Goal: Task Accomplishment & Management: Manage account settings

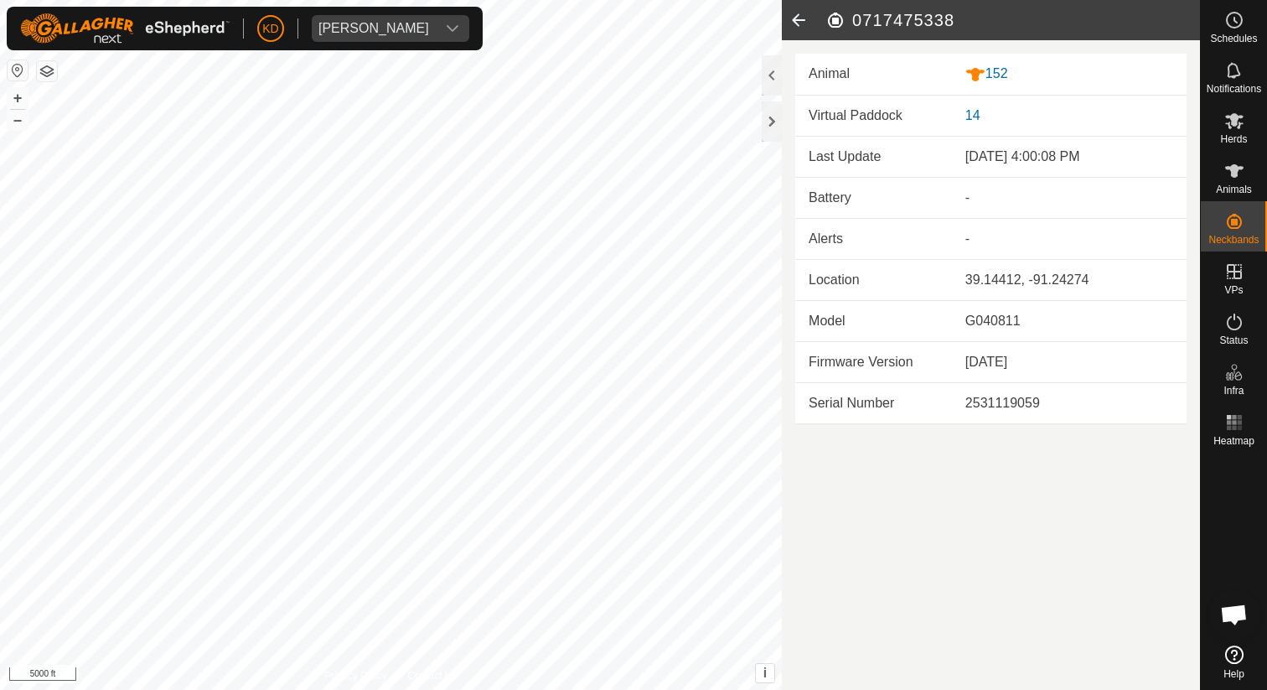
scroll to position [769, 0]
click at [801, 18] on icon at bounding box center [799, 20] width 34 height 40
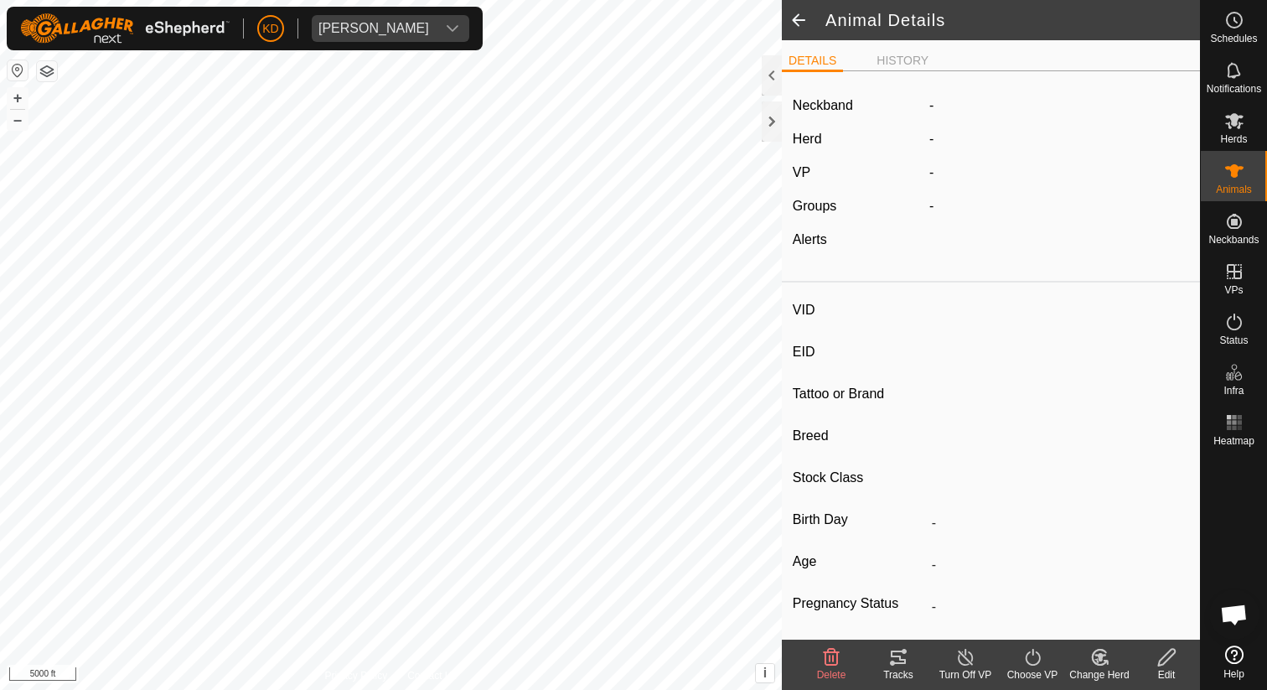
click at [804, 23] on span at bounding box center [799, 20] width 34 height 40
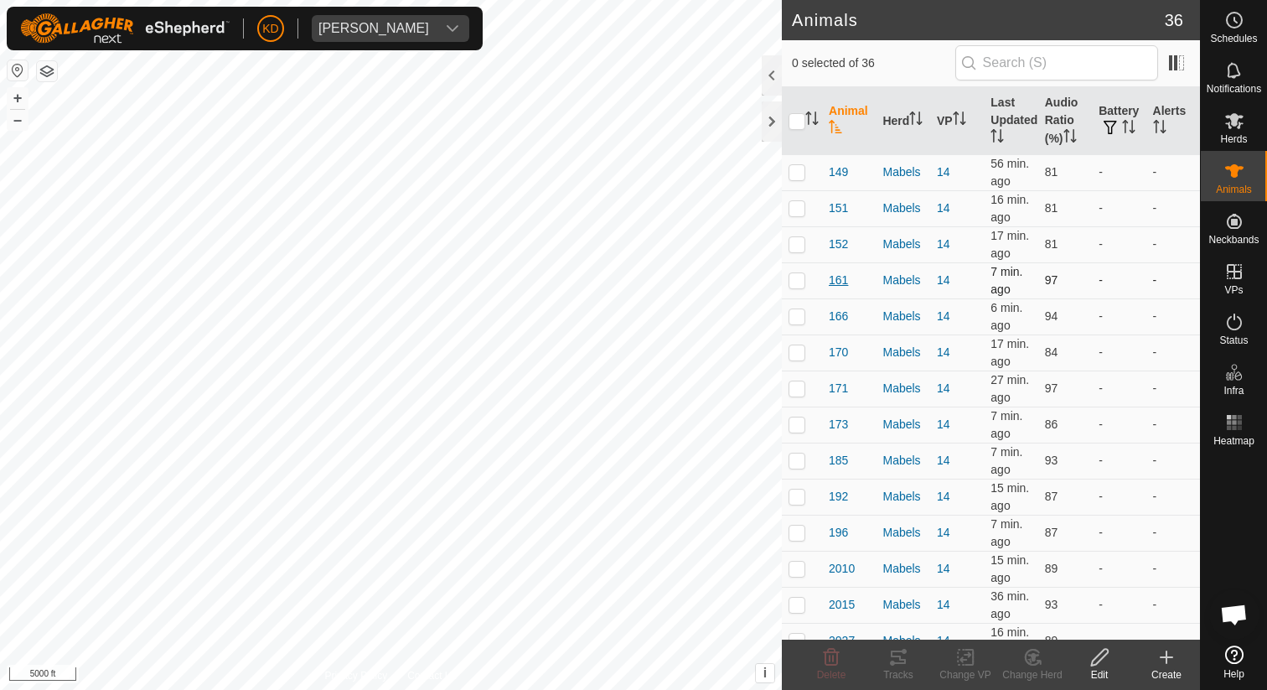
click at [838, 279] on span "161" at bounding box center [838, 280] width 19 height 18
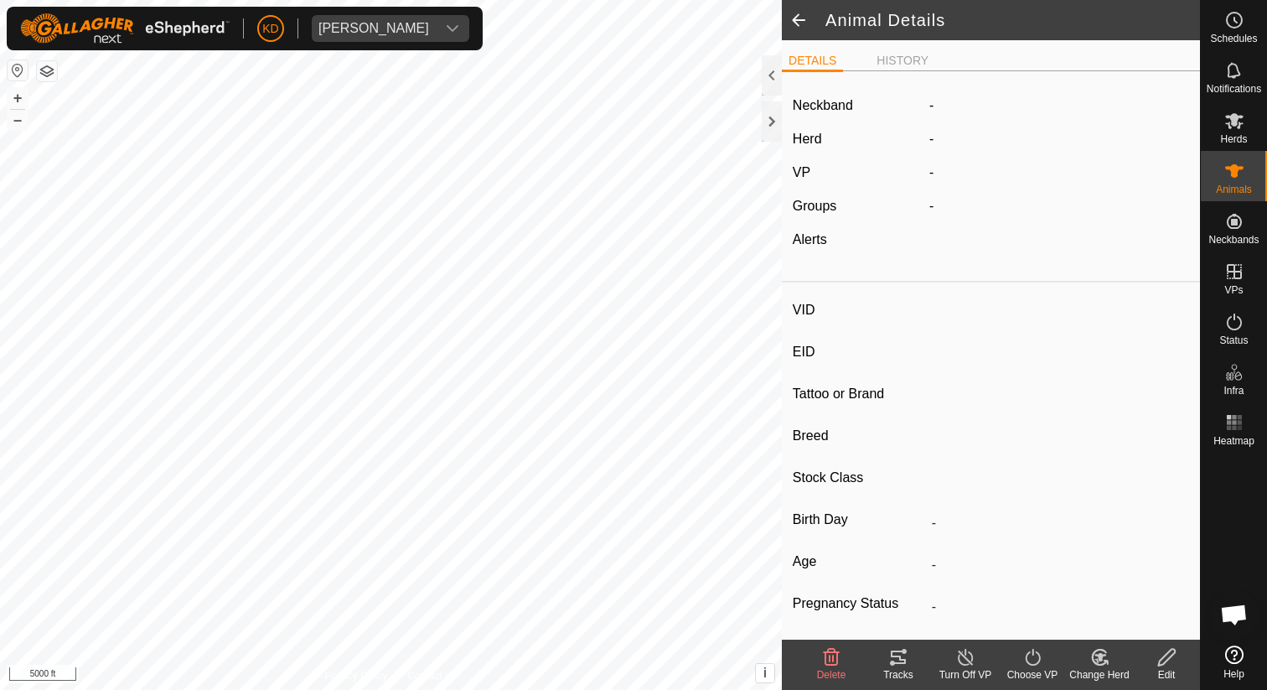
type input "161"
type input "-"
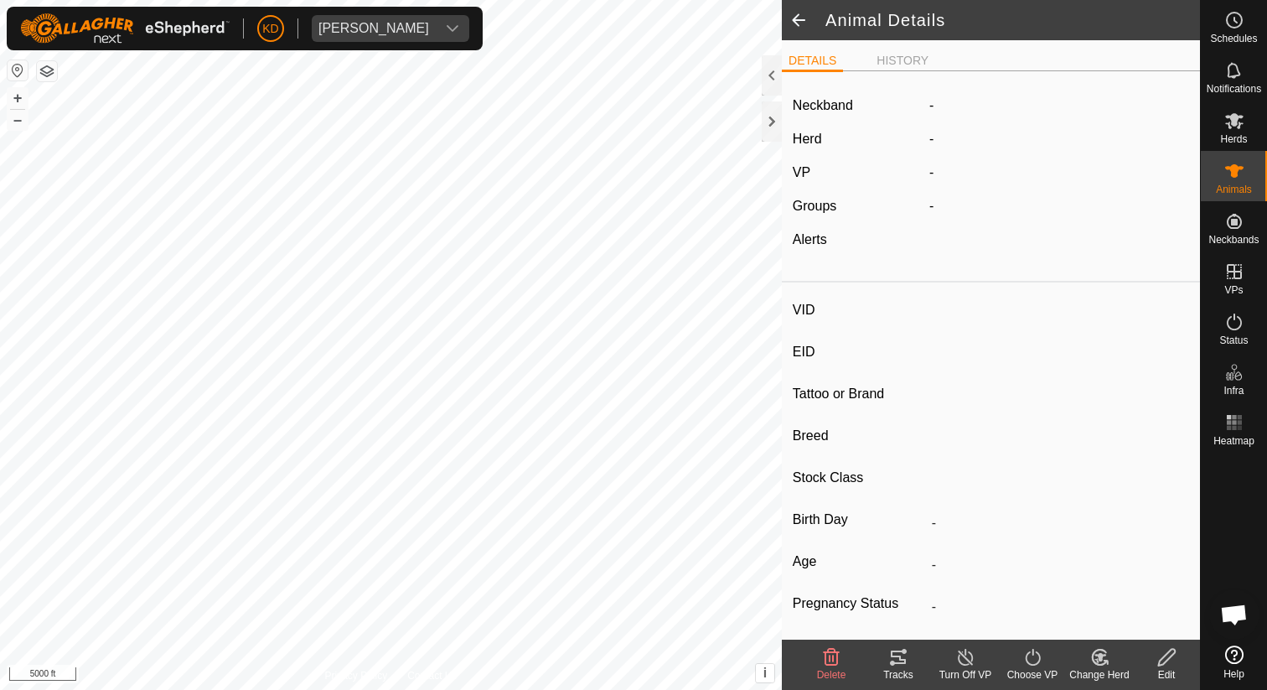
type input "-"
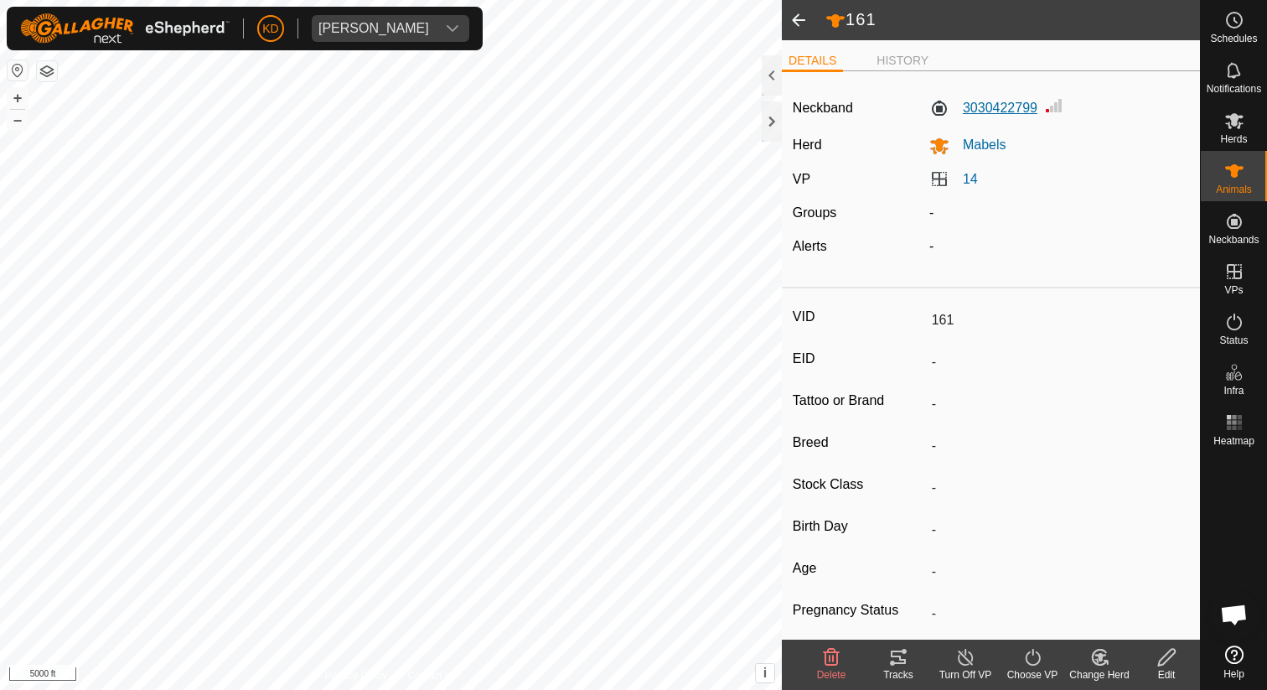
click at [1010, 104] on label "3030422799" at bounding box center [983, 108] width 108 height 20
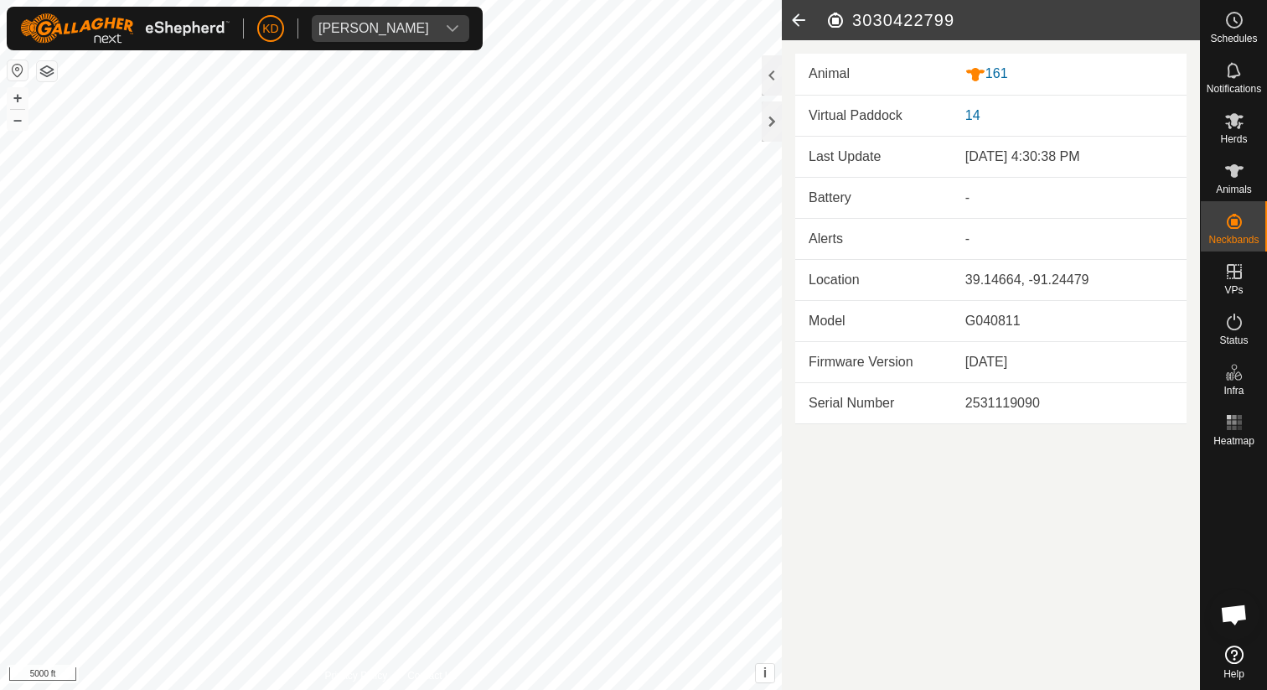
click at [801, 19] on icon at bounding box center [799, 20] width 34 height 40
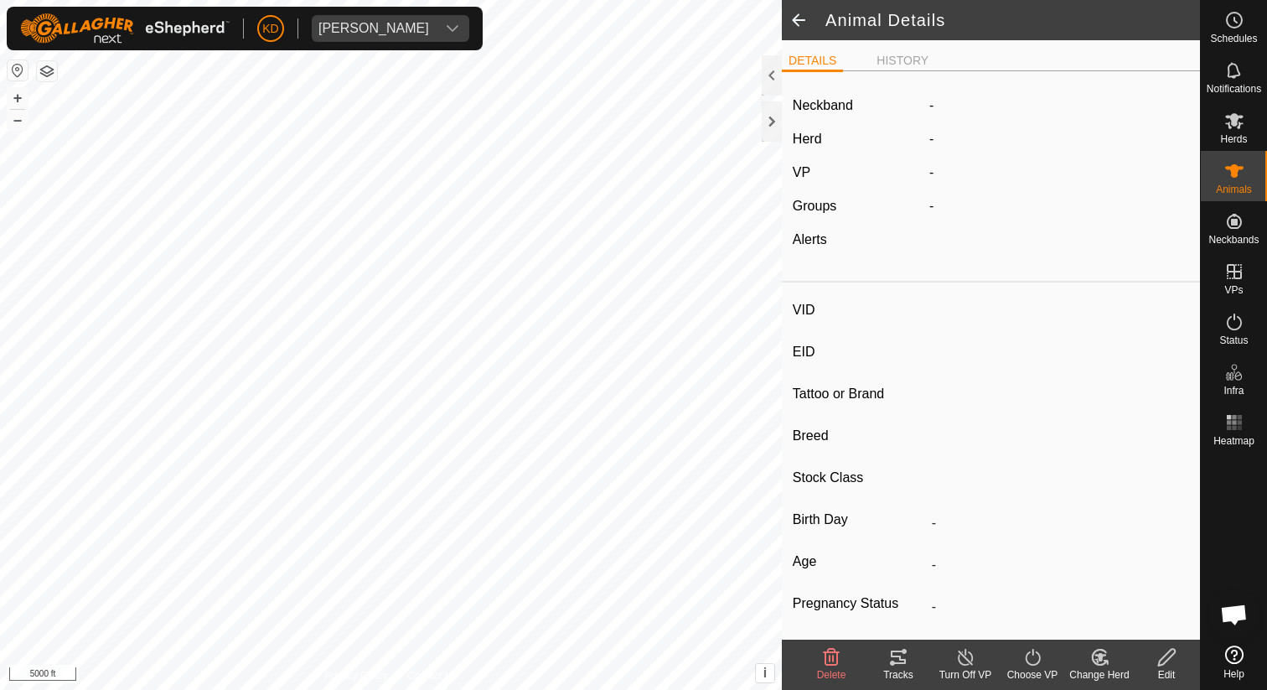
type input "161"
type input "-"
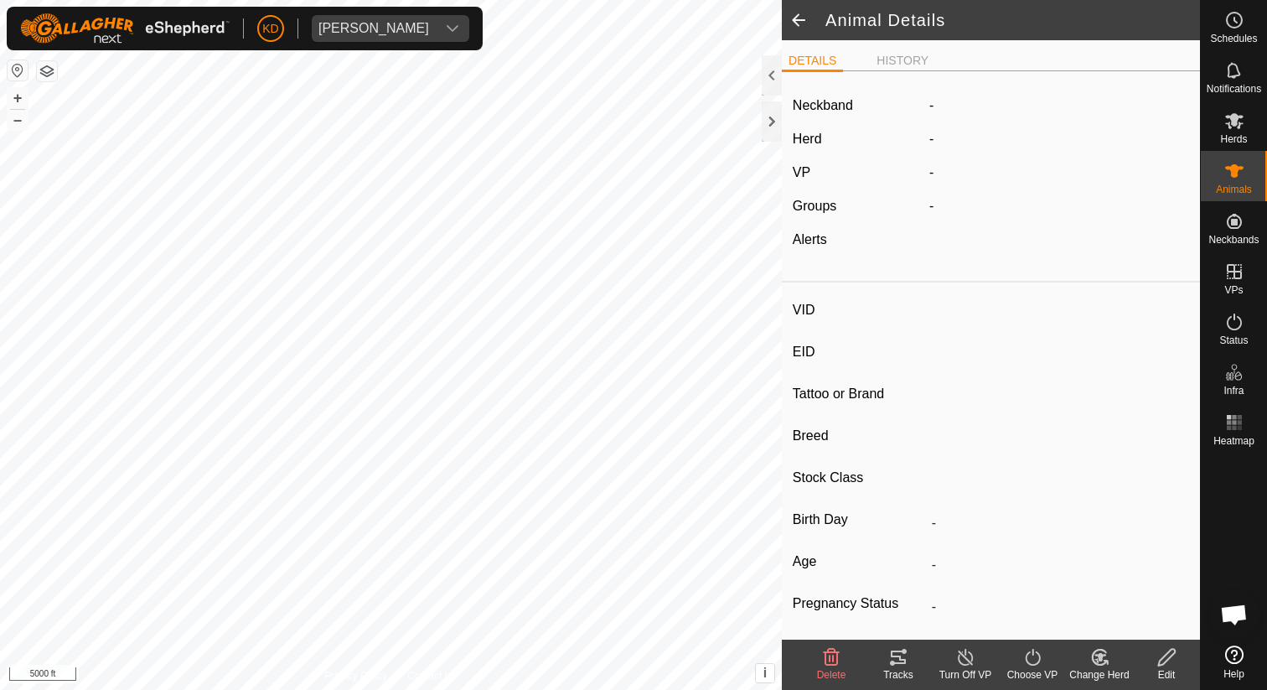
type input "-"
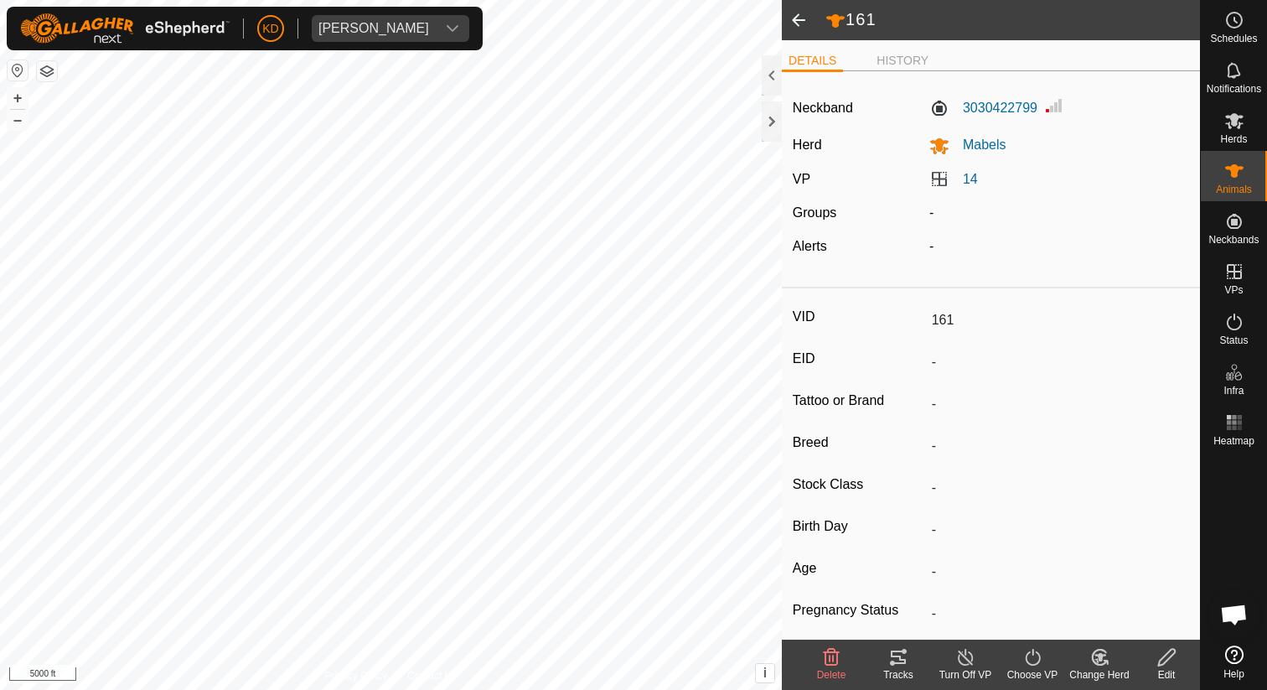
click at [799, 19] on span at bounding box center [799, 20] width 34 height 40
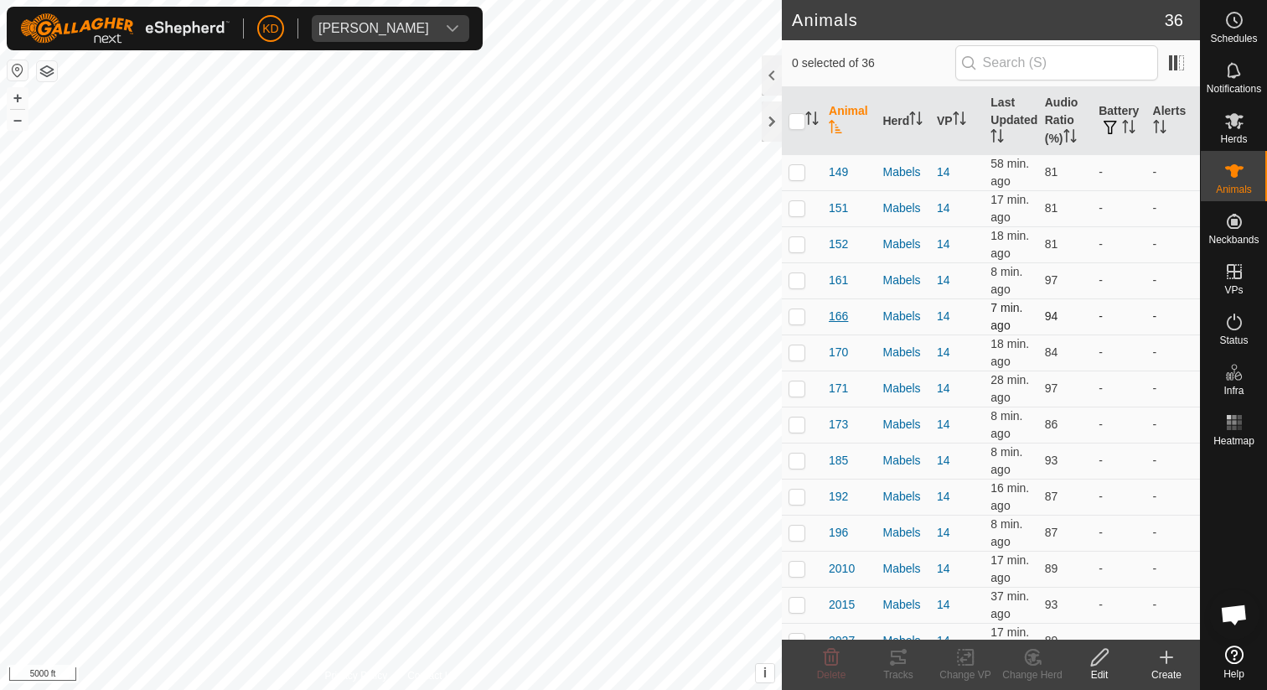
click at [842, 311] on span "166" at bounding box center [838, 317] width 19 height 18
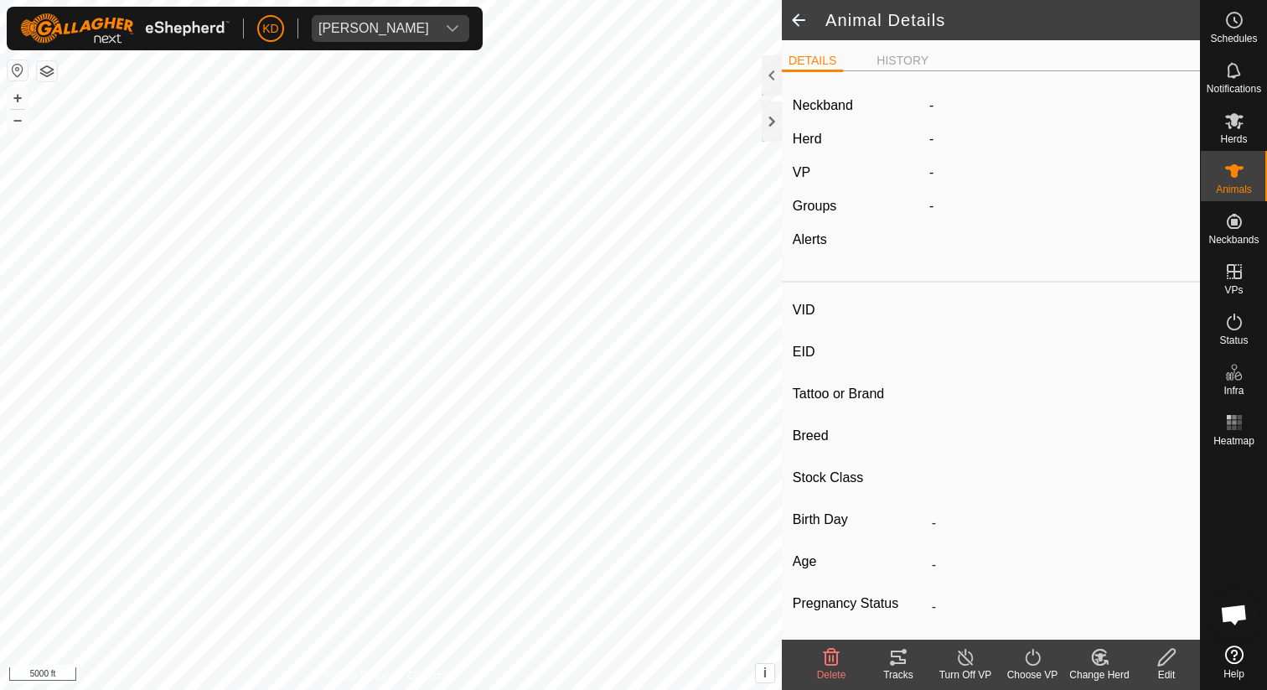
type input "166"
type input "-"
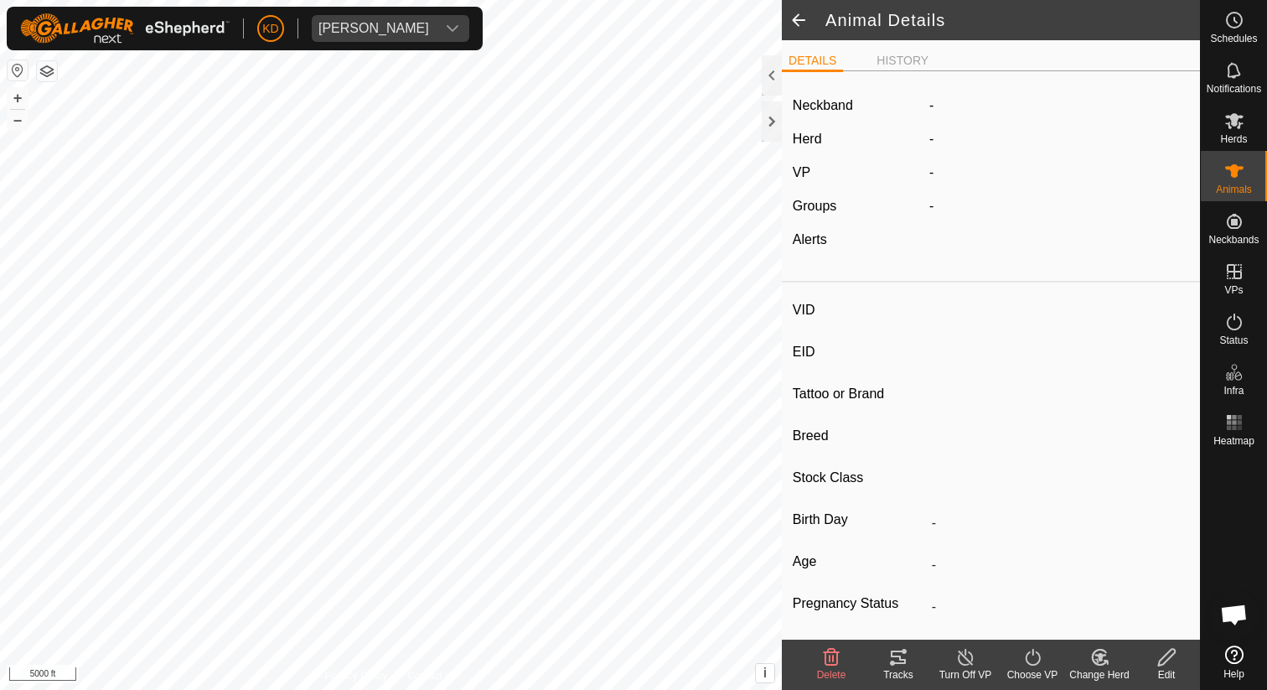
type input "-"
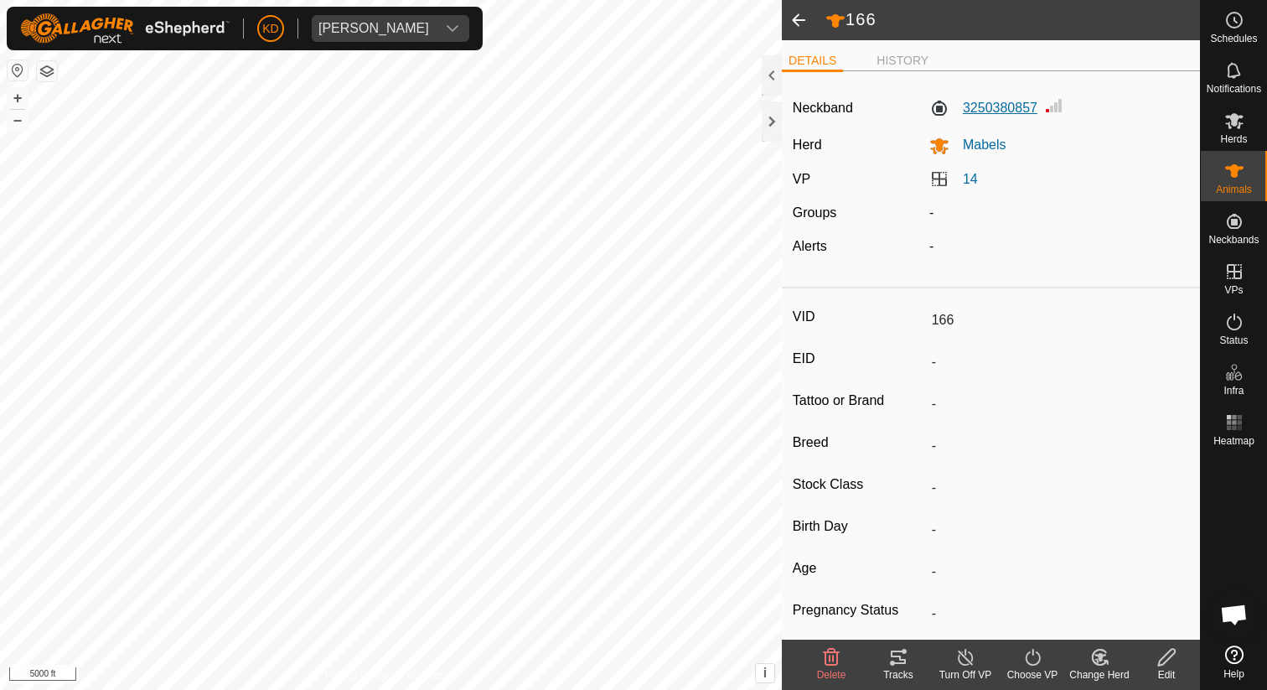
click at [995, 106] on label "3250380857" at bounding box center [983, 108] width 108 height 20
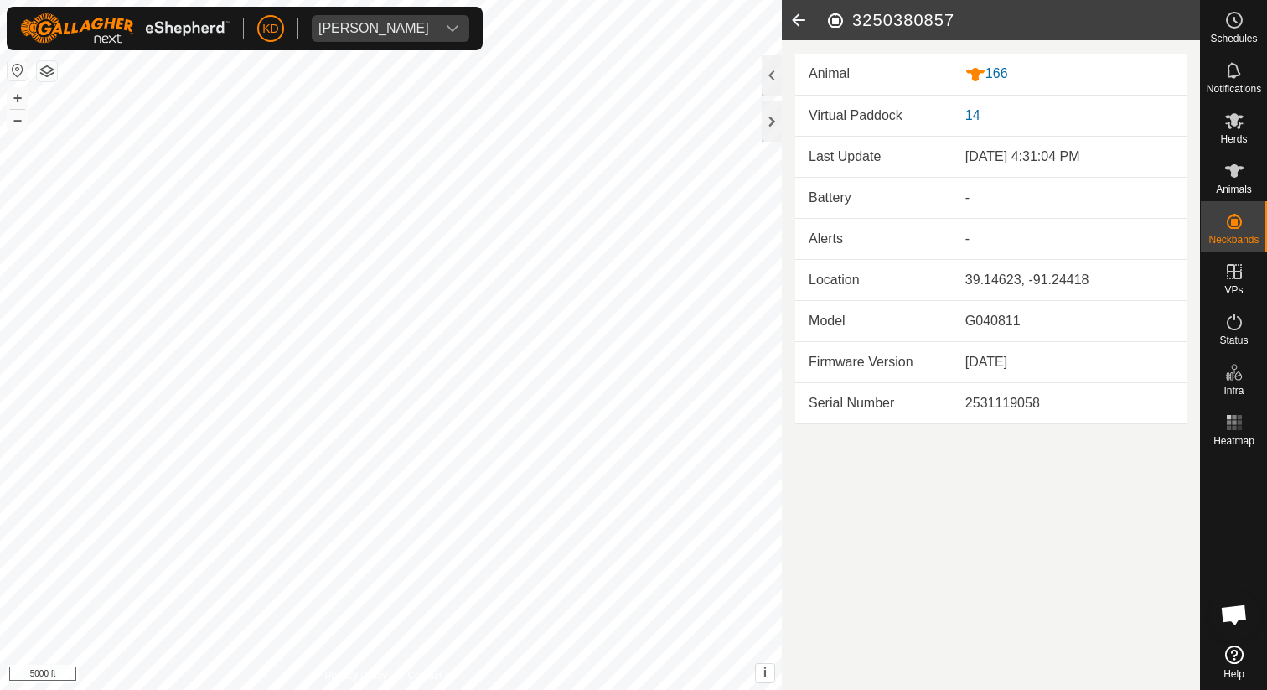
click at [799, 22] on icon at bounding box center [799, 20] width 34 height 40
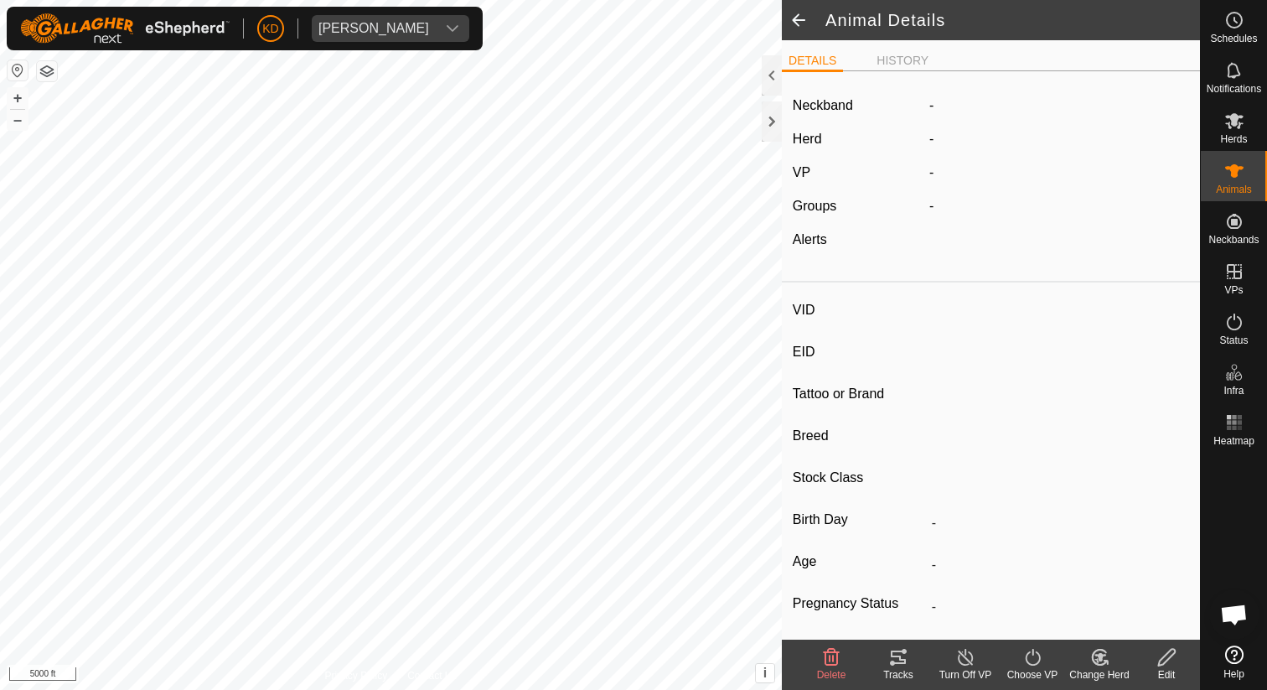
type input "166"
type input "-"
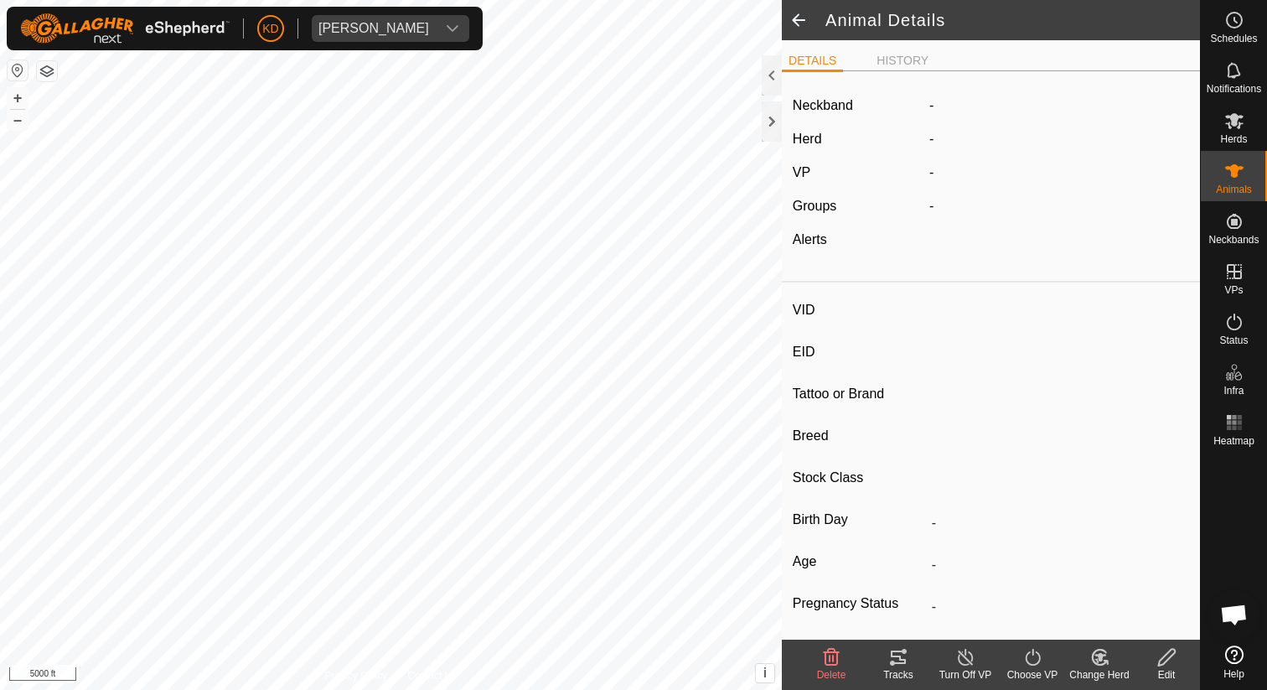
type input "-"
